Goal: Transaction & Acquisition: Purchase product/service

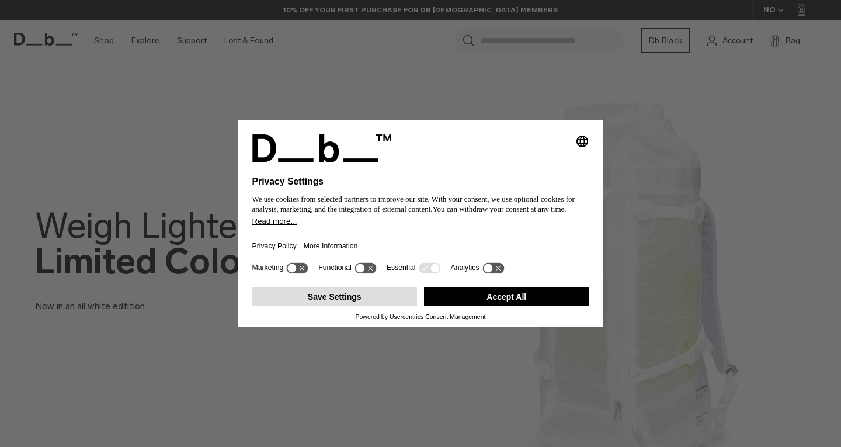
click at [331, 303] on button "Save Settings" at bounding box center [334, 296] width 165 height 19
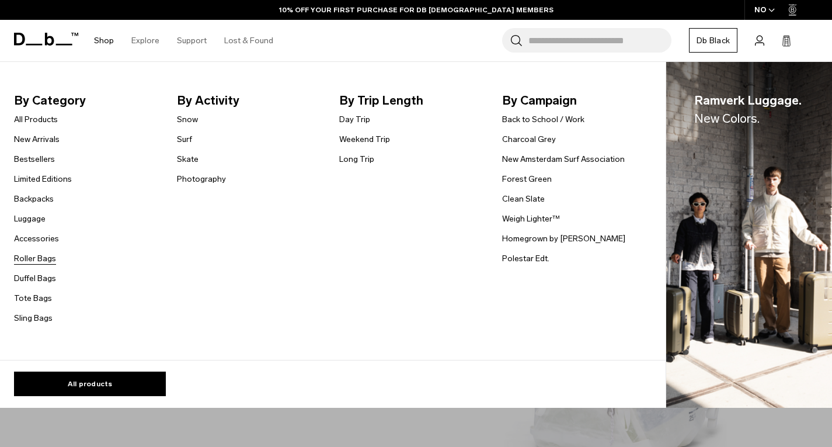
click at [38, 258] on link "Roller Bags" at bounding box center [35, 258] width 42 height 12
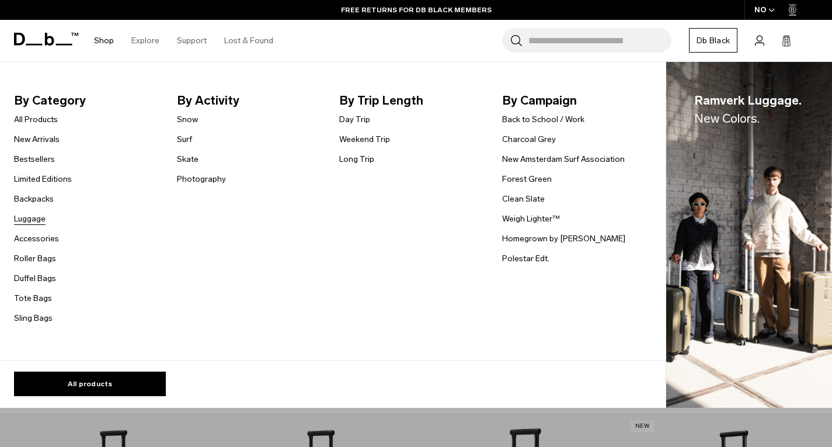
click at [29, 217] on link "Luggage" at bounding box center [30, 218] width 32 height 12
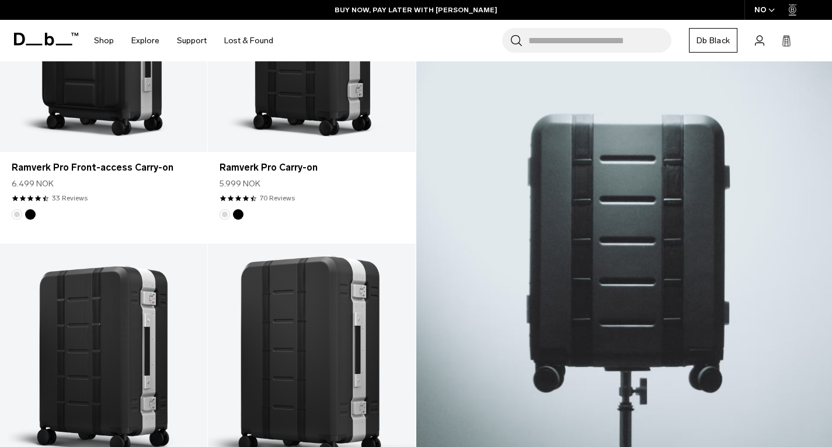
scroll to position [367, 0]
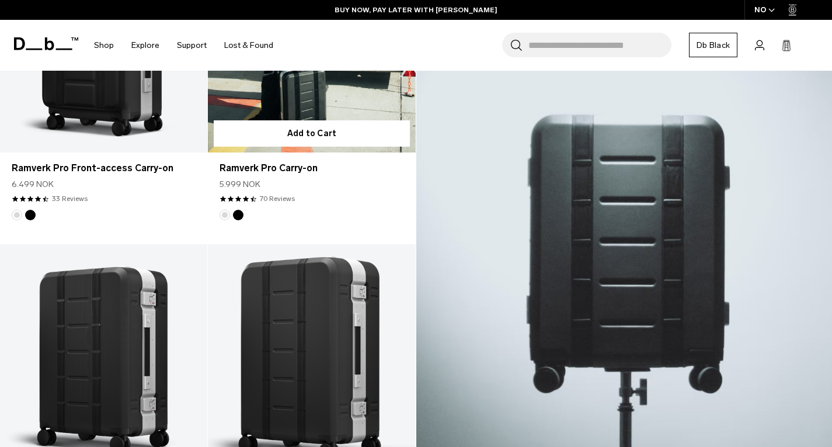
click at [313, 86] on link "Ramverk Pro Carry-on" at bounding box center [311, 37] width 207 height 231
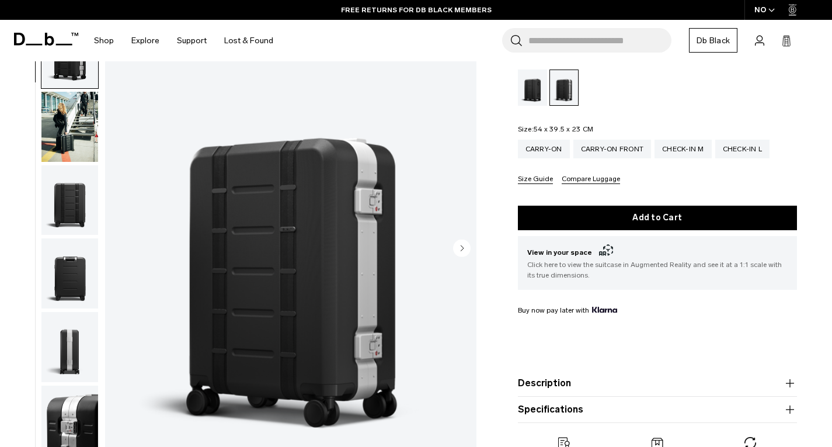
scroll to position [141, 0]
click at [464, 239] on circle "Next slide" at bounding box center [462, 248] width 18 height 18
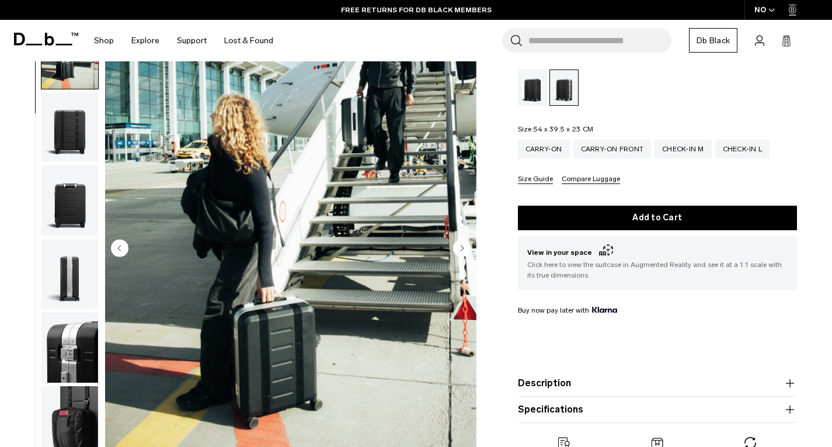
scroll to position [74, 0]
click at [463, 245] on icon "Next slide" at bounding box center [462, 247] width 3 height 5
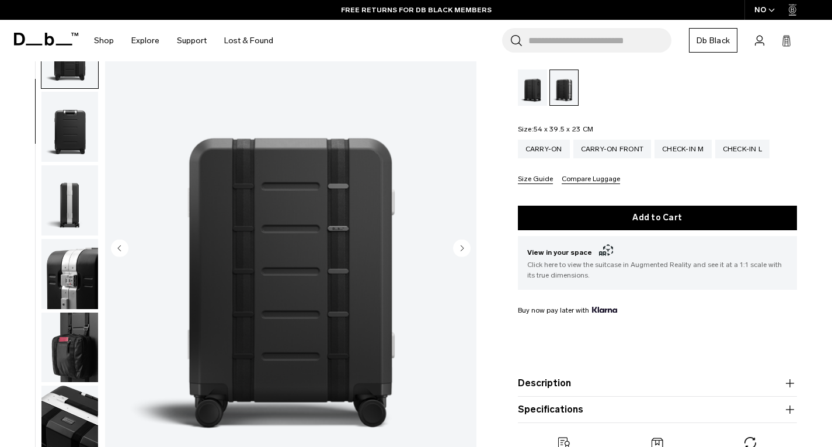
scroll to position [147, 0]
click at [461, 245] on icon "Next slide" at bounding box center [462, 247] width 3 height 5
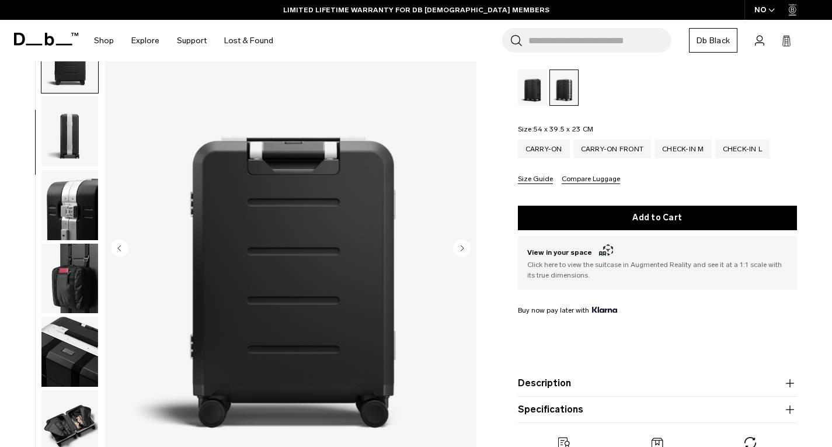
scroll to position [220, 0]
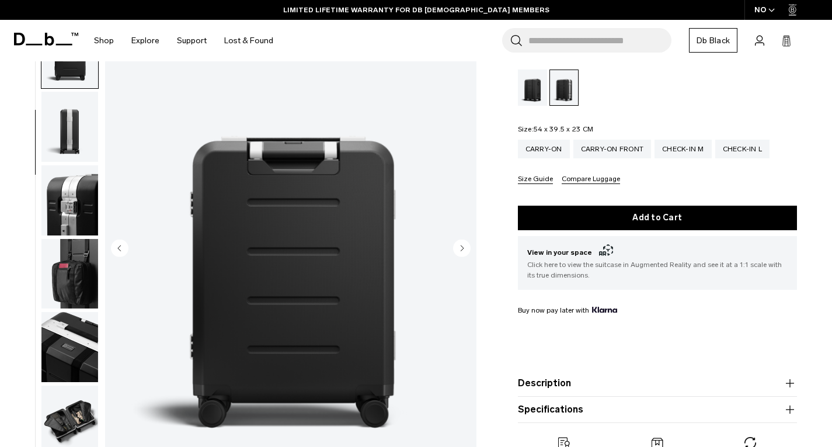
click at [461, 245] on icon "Next slide" at bounding box center [462, 247] width 3 height 5
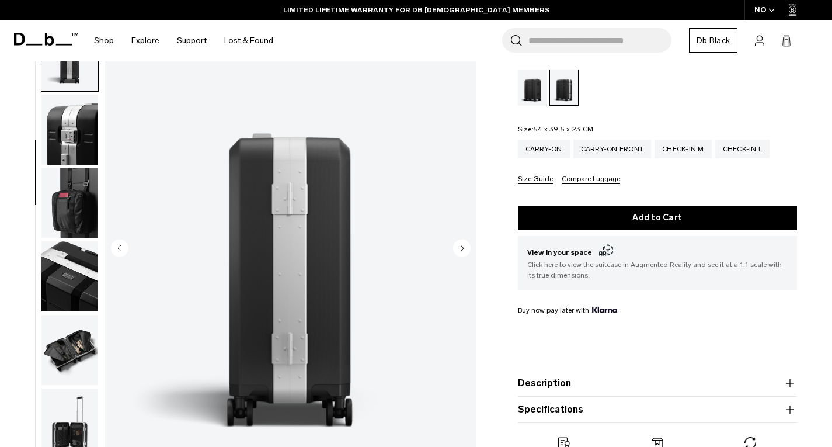
scroll to position [294, 0]
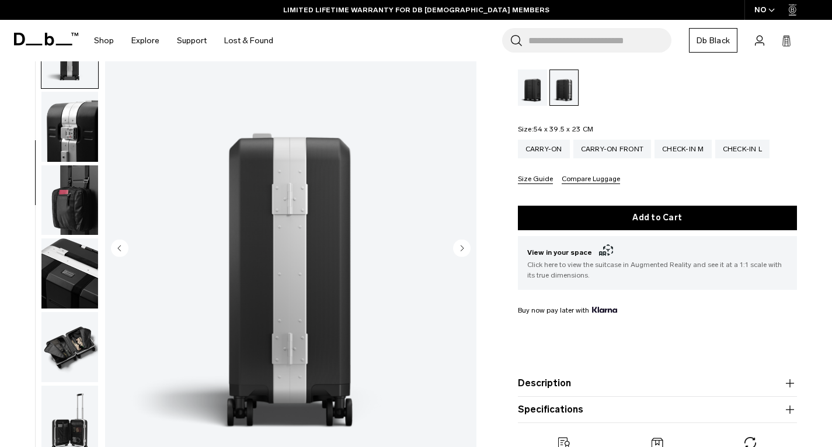
click at [461, 245] on icon "Next slide" at bounding box center [462, 247] width 3 height 5
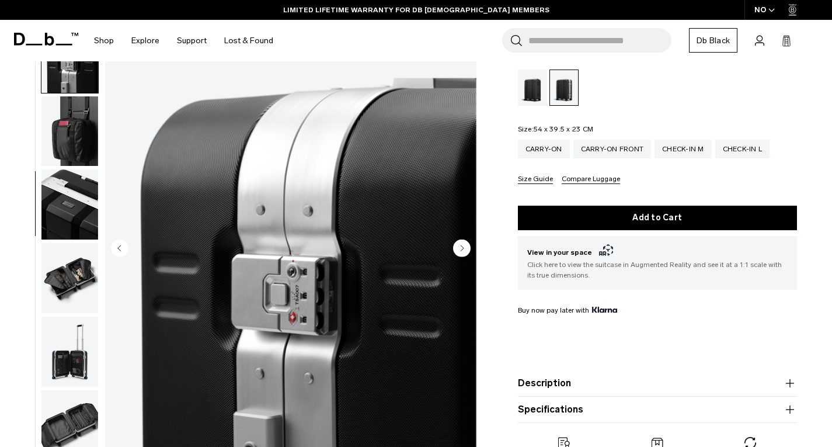
scroll to position [367, 0]
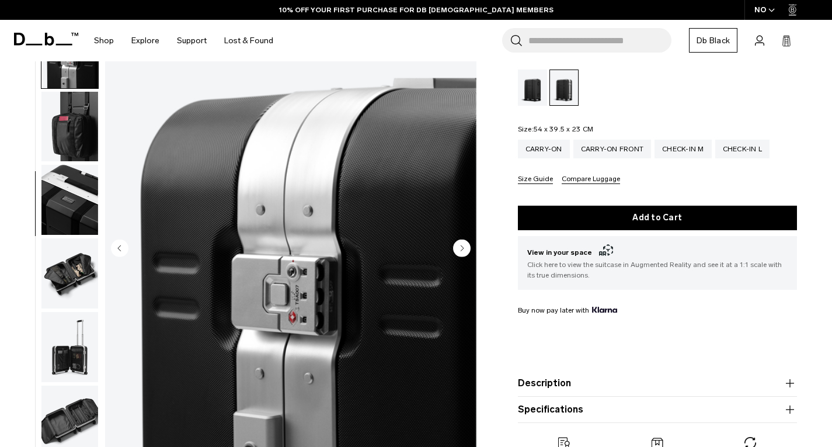
click at [462, 245] on icon "Next slide" at bounding box center [462, 247] width 3 height 5
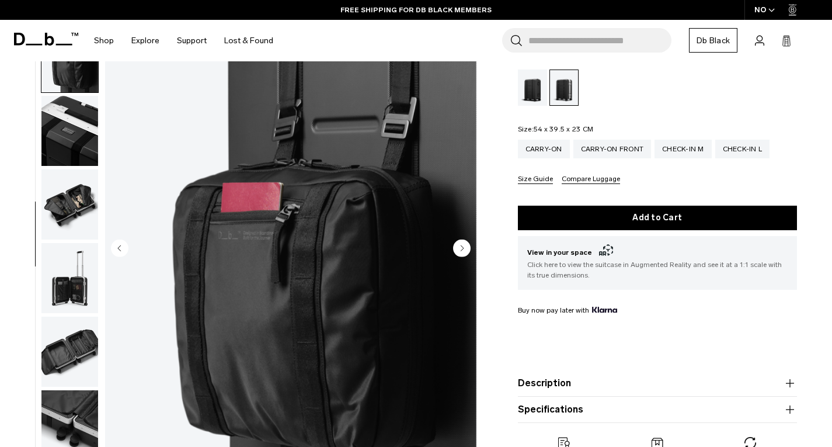
scroll to position [441, 0]
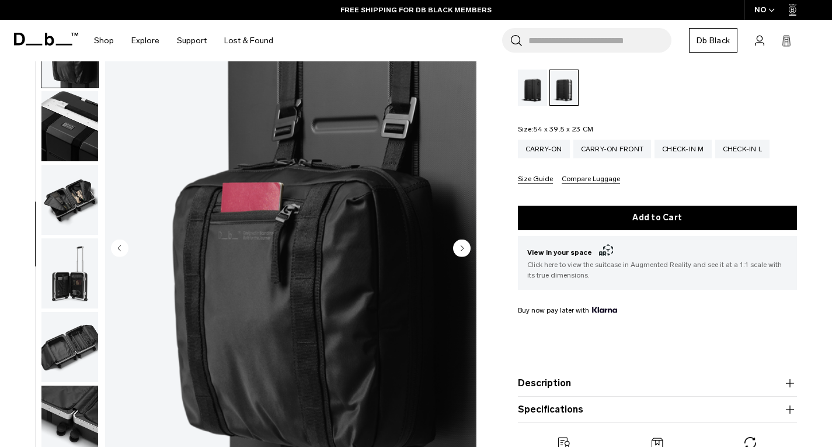
click at [462, 245] on icon "Next slide" at bounding box center [462, 247] width 3 height 5
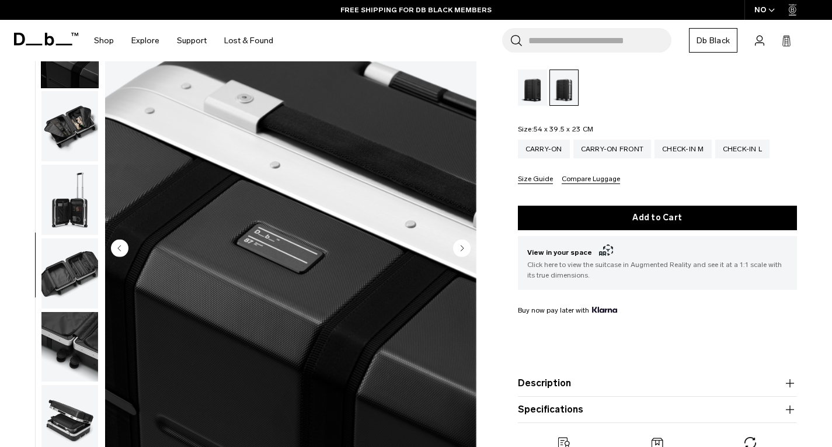
click at [462, 245] on icon "Next slide" at bounding box center [462, 247] width 3 height 5
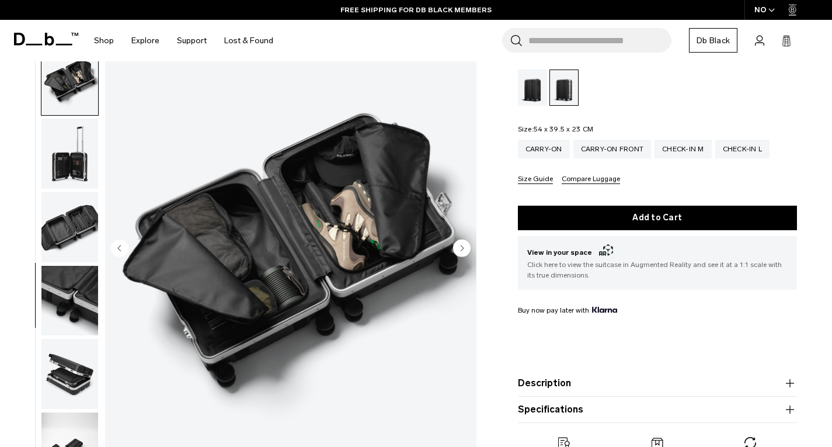
scroll to position [562, 0]
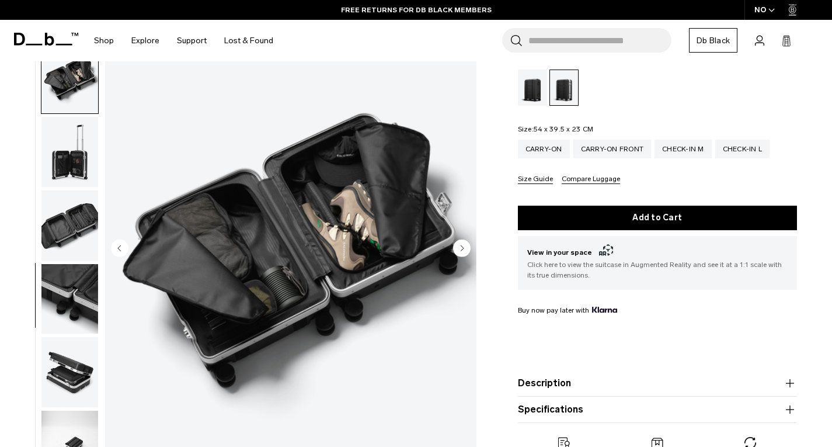
click at [458, 239] on circle "Next slide" at bounding box center [462, 248] width 18 height 18
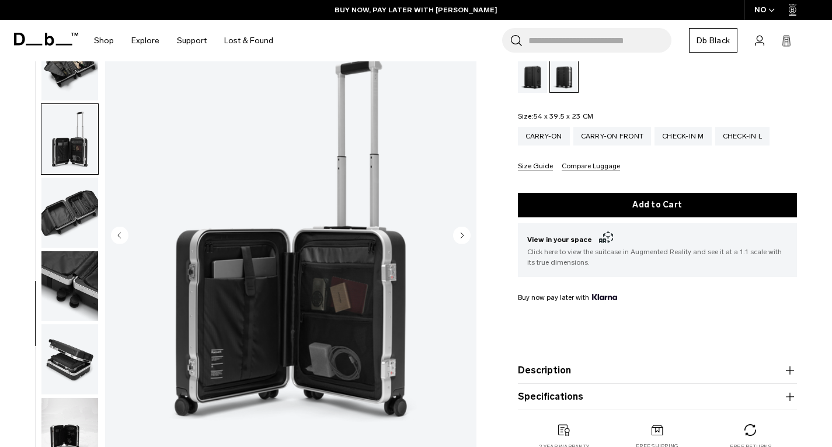
scroll to position [154, 0]
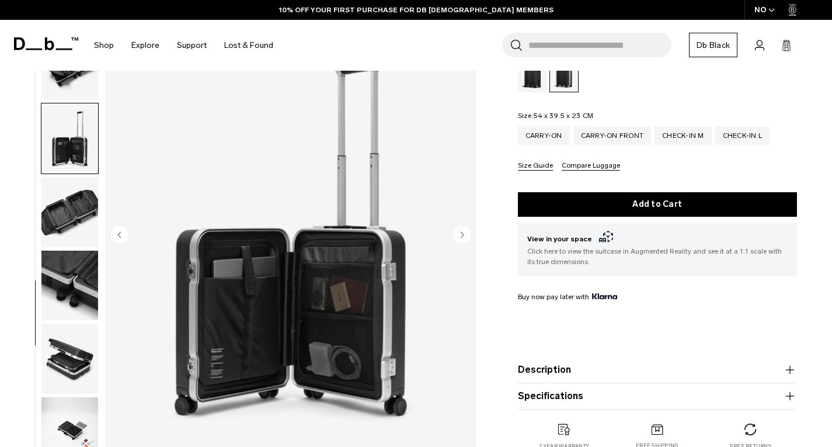
click at [461, 232] on icon "Next slide" at bounding box center [462, 234] width 3 height 5
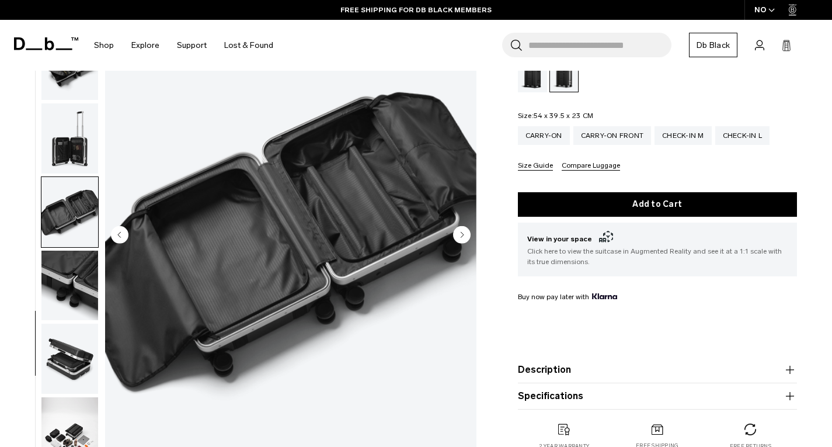
click at [462, 227] on circle "Next slide" at bounding box center [462, 235] width 18 height 18
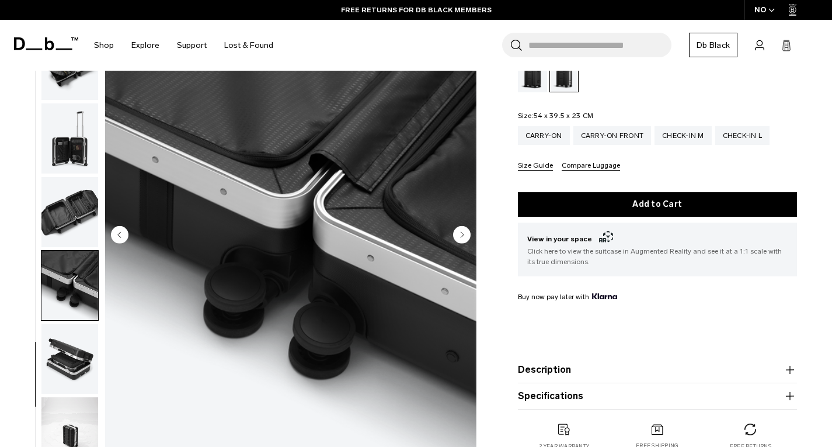
click at [462, 226] on circle "Next slide" at bounding box center [462, 235] width 18 height 18
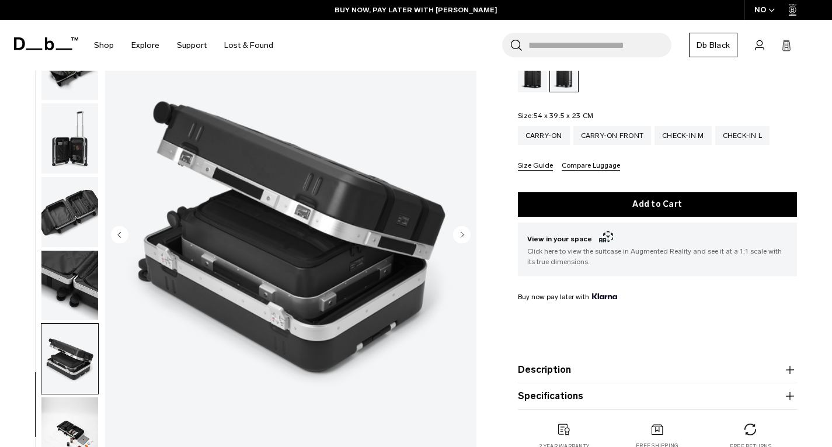
click at [462, 232] on icon "Next slide" at bounding box center [462, 234] width 3 height 5
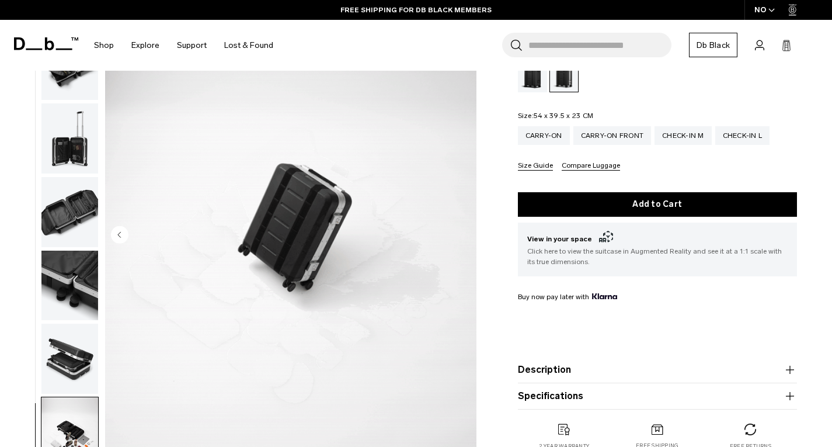
click at [71, 142] on img "button" at bounding box center [69, 138] width 57 height 70
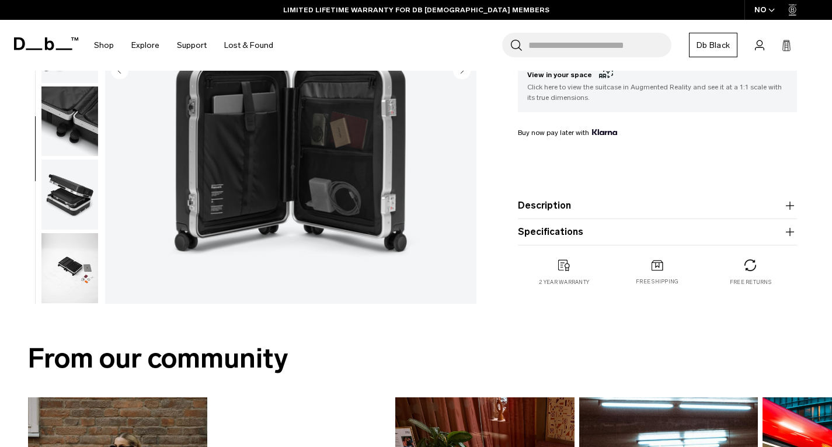
scroll to position [340, 0]
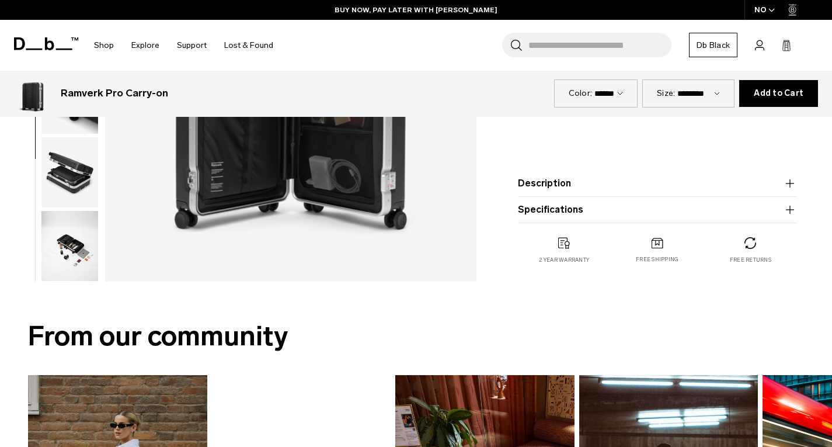
click at [574, 176] on button "Description" at bounding box center [658, 183] width 280 height 14
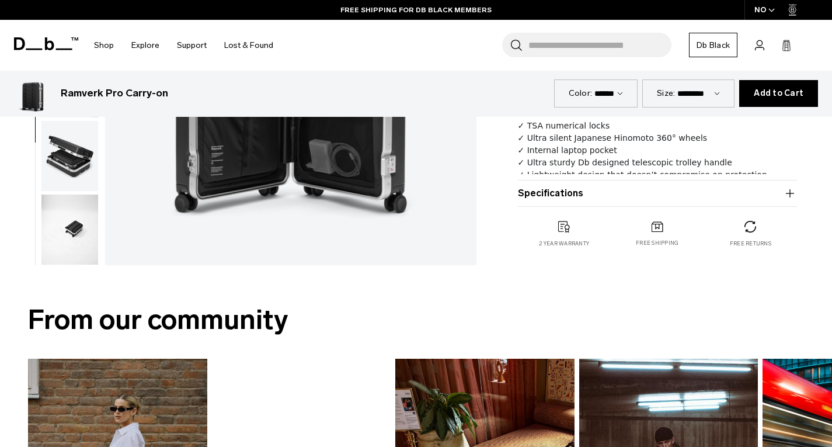
scroll to position [497, 0]
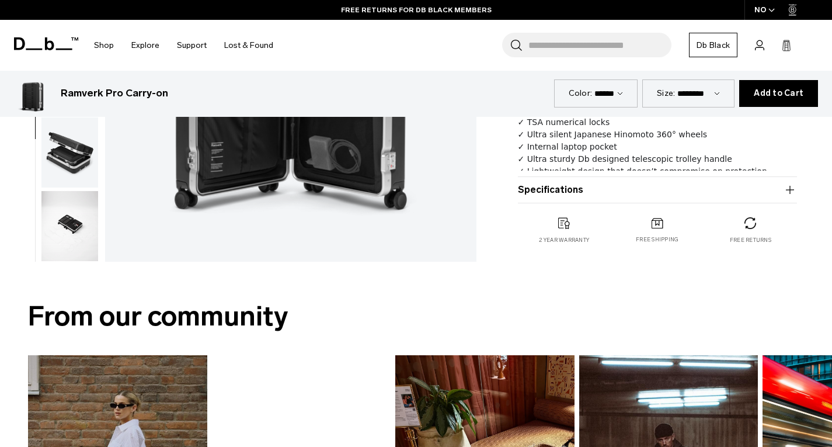
click at [573, 183] on button "Specifications" at bounding box center [658, 190] width 280 height 14
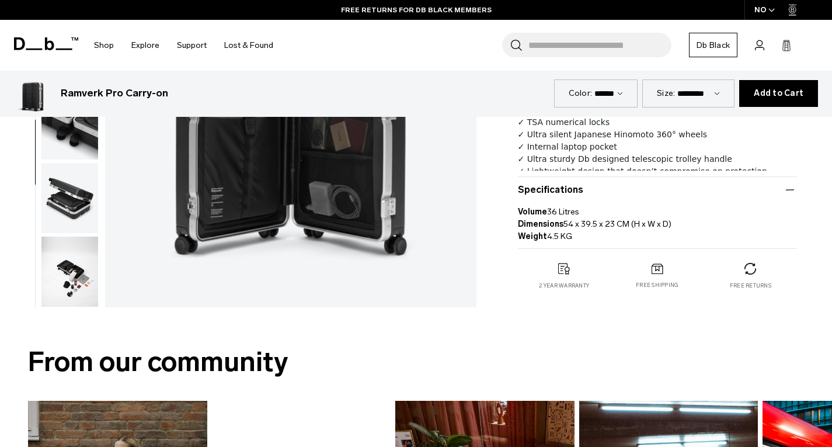
click at [594, 183] on button "Specifications" at bounding box center [658, 190] width 280 height 14
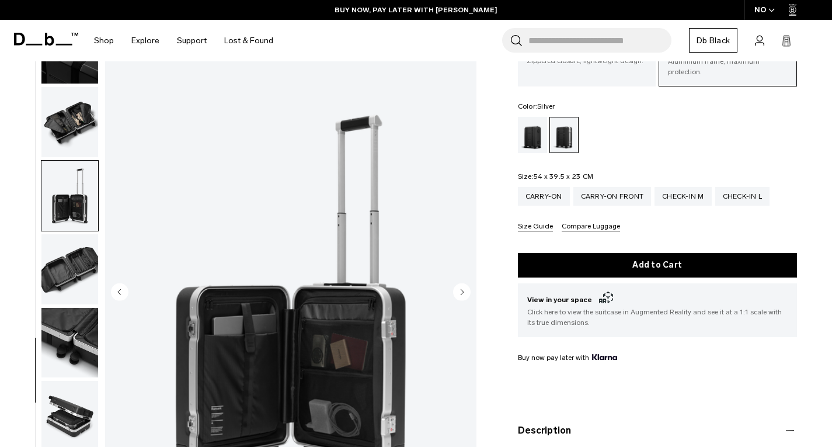
scroll to position [0, 0]
